Goal: Task Accomplishment & Management: Complete application form

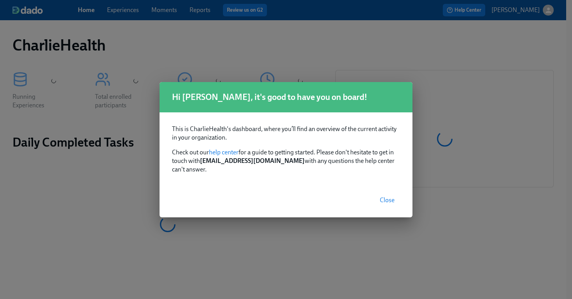
click at [387, 196] on span "Close" at bounding box center [387, 200] width 15 height 8
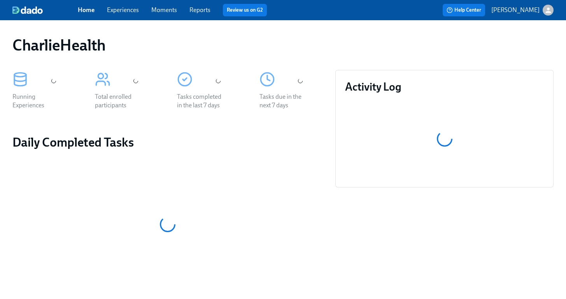
click at [139, 8] on div "Home Experiences Moments Reports Review us on G2" at bounding box center [197, 10] width 238 height 12
click at [131, 12] on link "Experiences" at bounding box center [123, 9] width 32 height 7
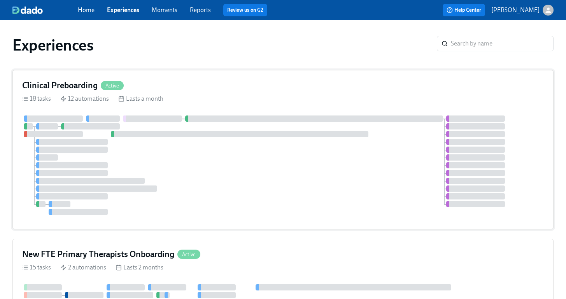
click at [330, 210] on div at bounding box center [283, 166] width 522 height 100
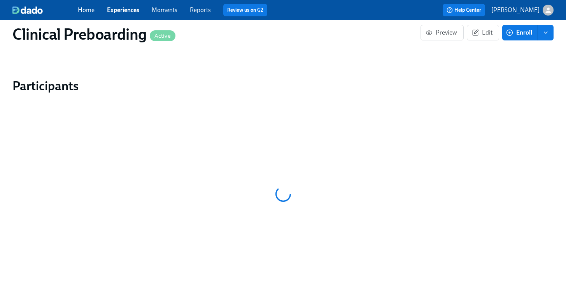
scroll to position [775, 0]
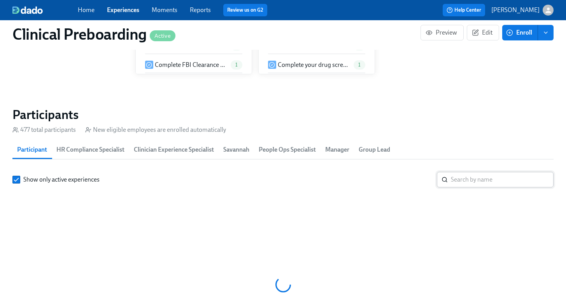
click at [473, 172] on input "search" at bounding box center [502, 180] width 103 height 16
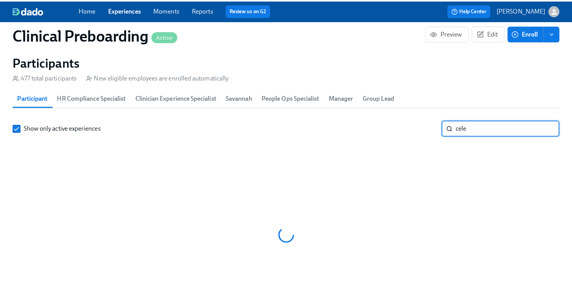
scroll to position [0, 9217]
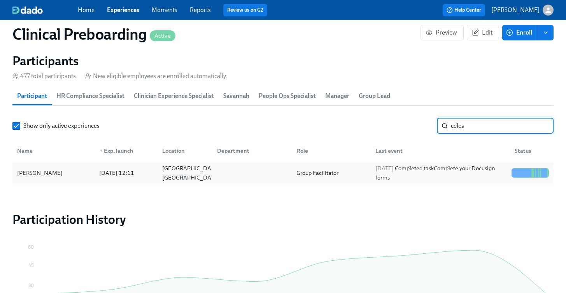
type input "celes"
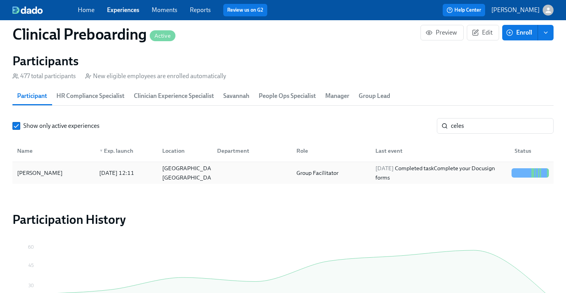
click at [54, 165] on div "Celeste Wilson-Davis 2025/10/13 12:11 Fort Worth, TX Group Facilitator 2025/10/…" at bounding box center [282, 173] width 541 height 22
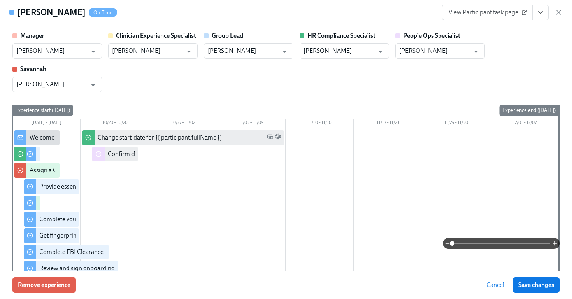
click at [543, 12] on icon "View task page" at bounding box center [540, 13] width 8 height 8
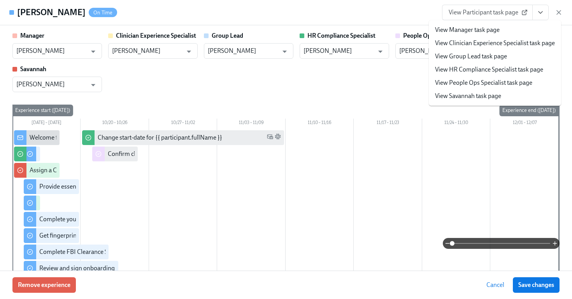
click at [501, 66] on link "View HR Compliance Specialist task page" at bounding box center [489, 69] width 108 height 9
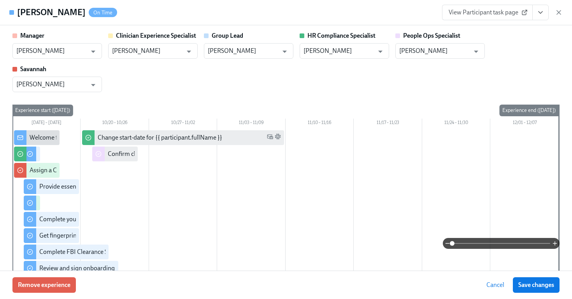
click at [519, 13] on span "View Participant task page" at bounding box center [487, 13] width 77 height 8
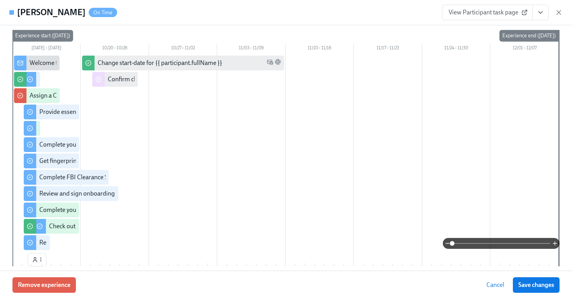
scroll to position [77, 0]
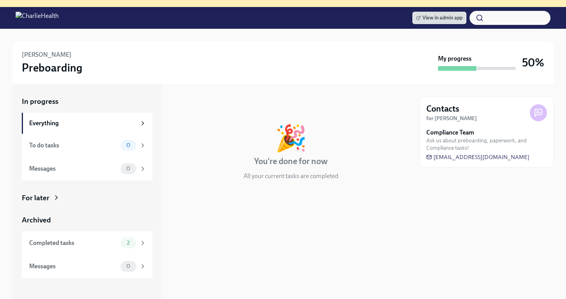
scroll to position [88, 0]
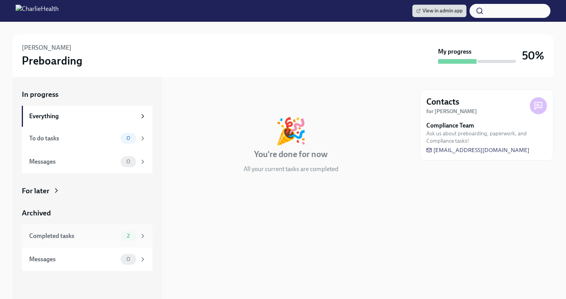
click at [143, 238] on icon at bounding box center [142, 236] width 7 height 7
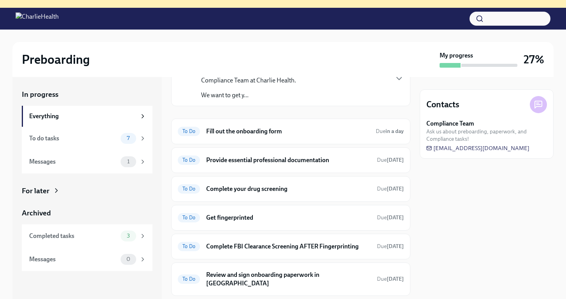
scroll to position [46, 0]
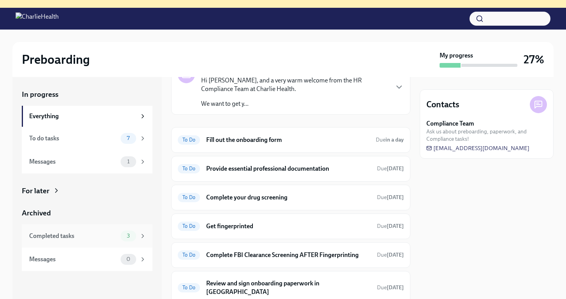
click at [134, 234] on span "3" at bounding box center [128, 236] width 12 height 6
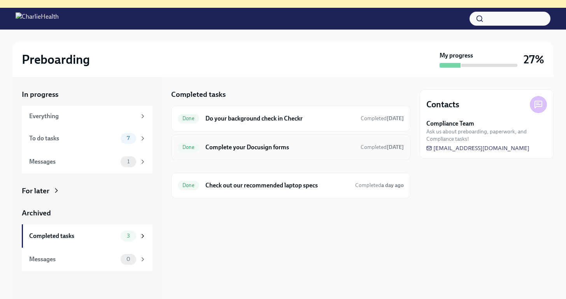
click at [253, 151] on h6 "Complete your Docusign forms" at bounding box center [279, 147] width 149 height 9
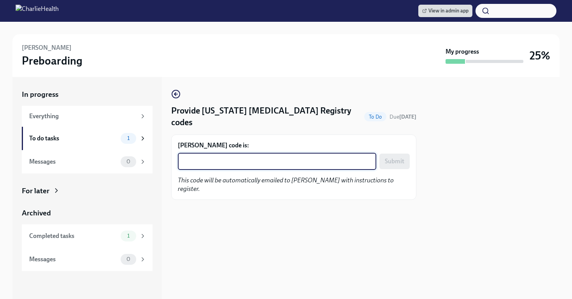
click at [223, 157] on textarea "Lauren Dodd's code is:" at bounding box center [276, 161] width 189 height 9
paste textarea "G6QI9BZBI0AY"
type textarea "G6QI9BZBI0AY"
click at [398, 158] on span "Submit" at bounding box center [394, 162] width 19 height 8
